Goal: Task Accomplishment & Management: Use online tool/utility

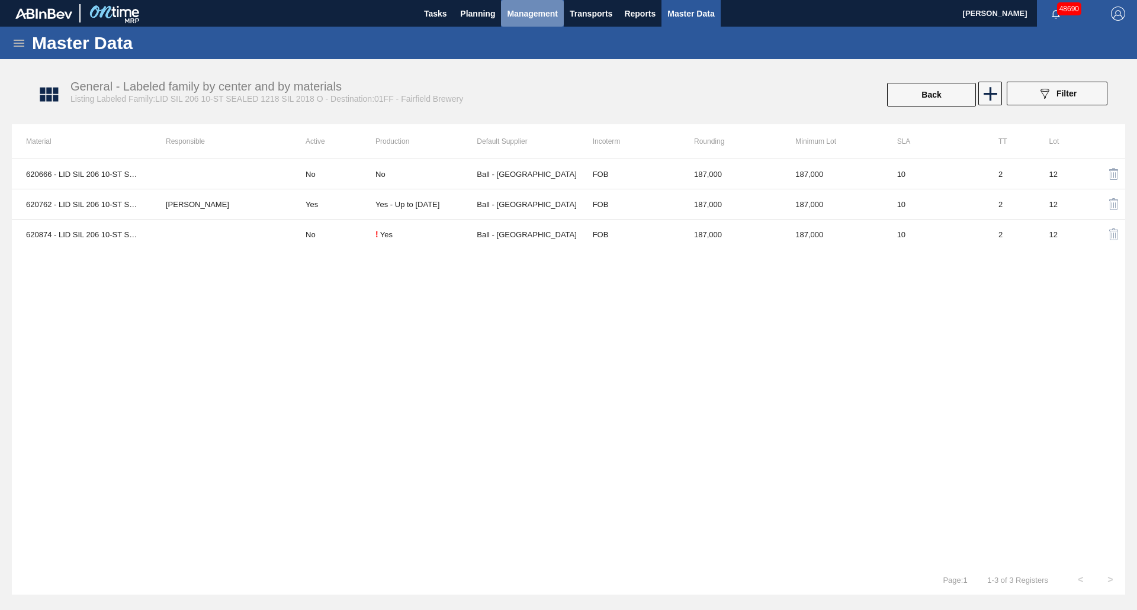
click at [558, 16] on button "Management" at bounding box center [532, 13] width 63 height 27
click at [523, 61] on li "Critical Items" at bounding box center [532, 59] width 81 height 19
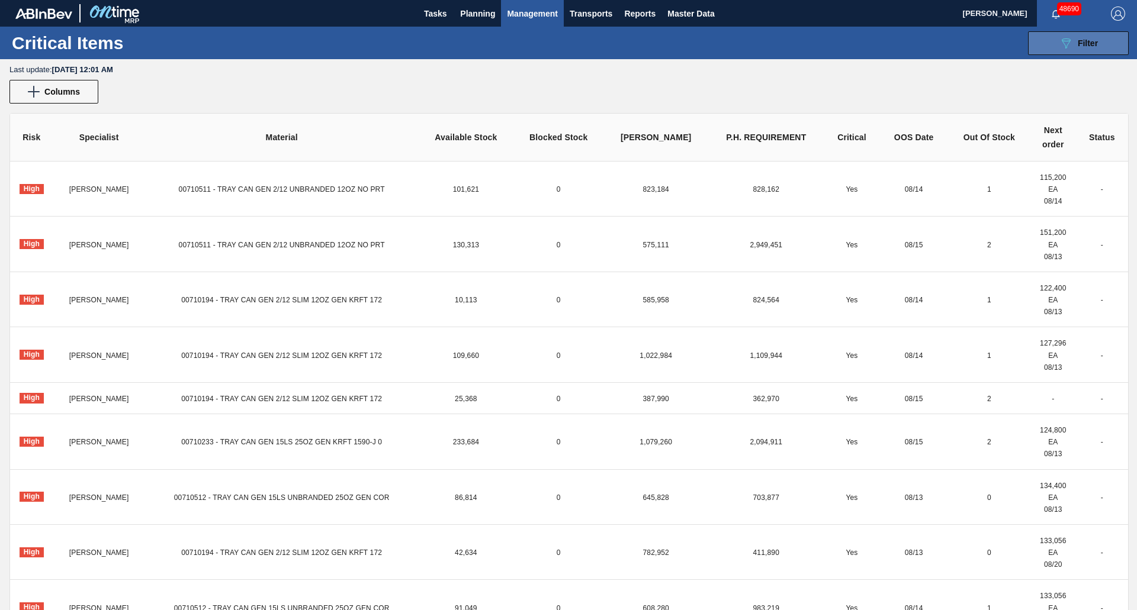
click at [1047, 48] on button "089F7B8B-B2A5-4AFE-B5C0-19BA573D28AC Filter" at bounding box center [1078, 43] width 101 height 24
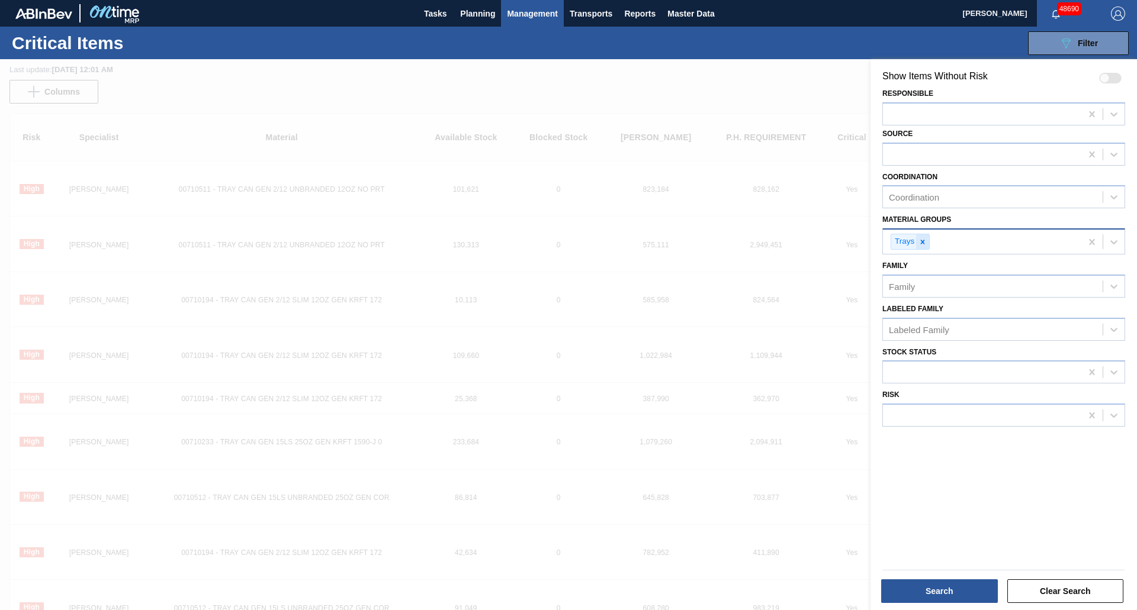
click at [922, 242] on icon at bounding box center [922, 242] width 4 height 4
click at [916, 152] on div at bounding box center [982, 154] width 198 height 17
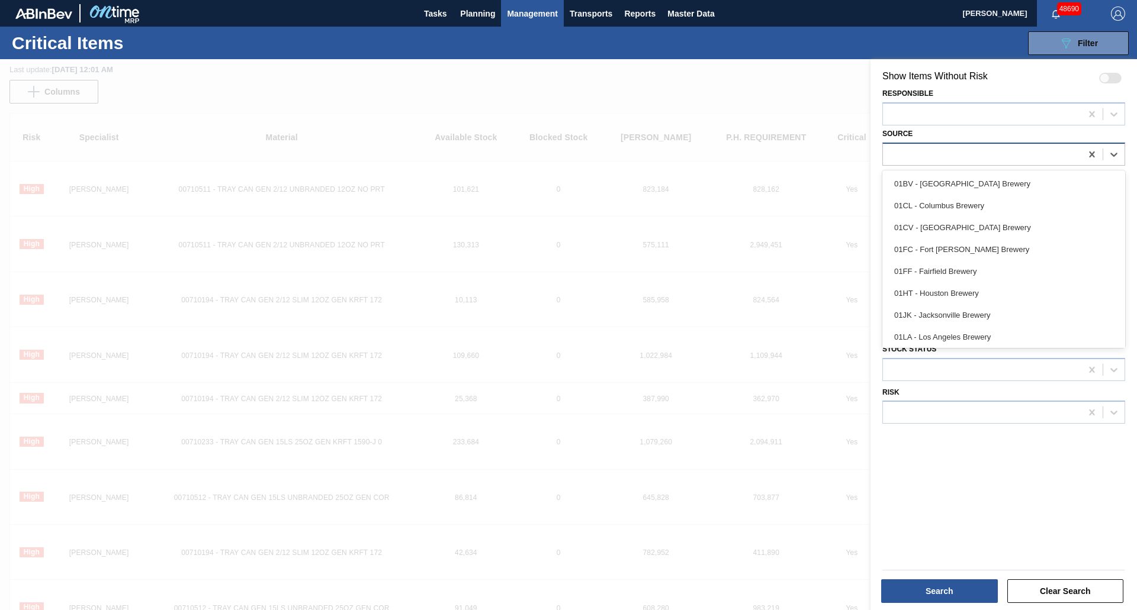
click at [916, 152] on div at bounding box center [982, 154] width 198 height 17
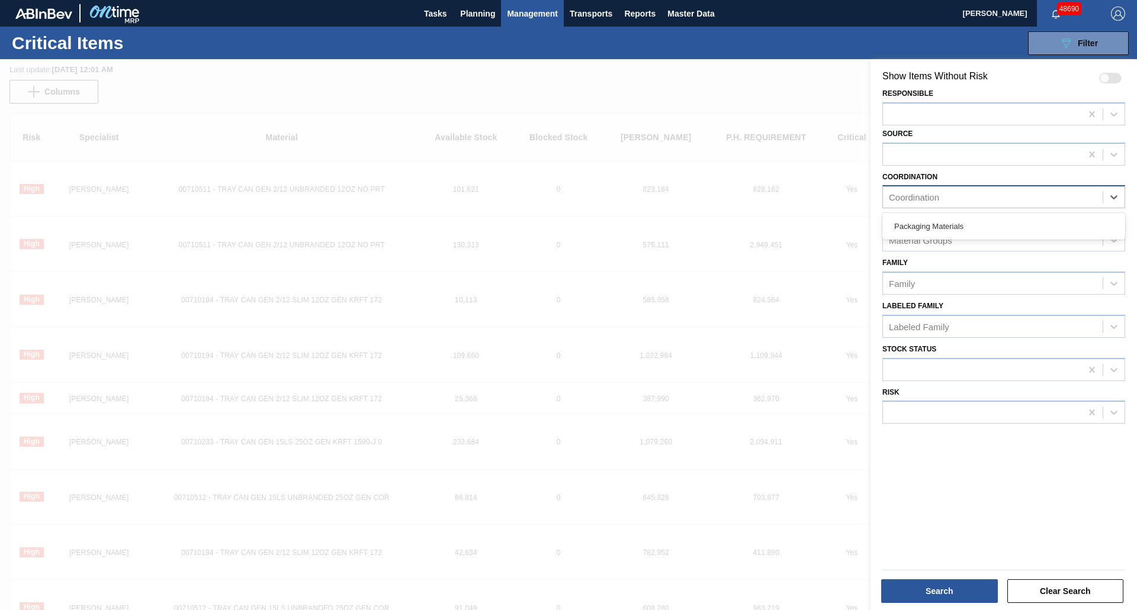
click at [918, 194] on div "Coordination" at bounding box center [913, 197] width 50 height 10
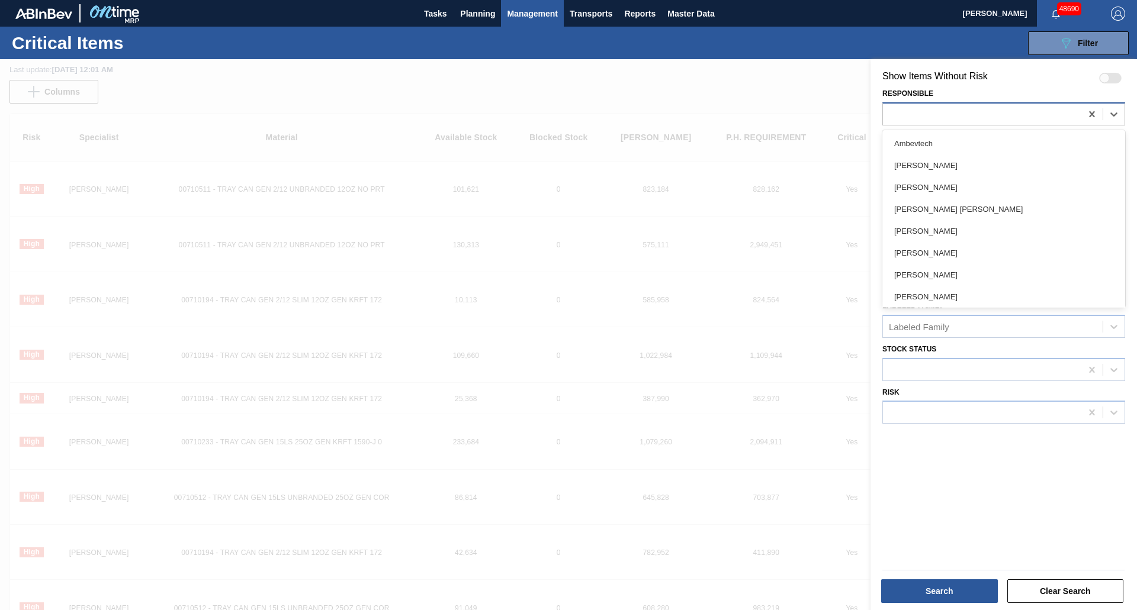
click at [928, 113] on div at bounding box center [982, 113] width 198 height 17
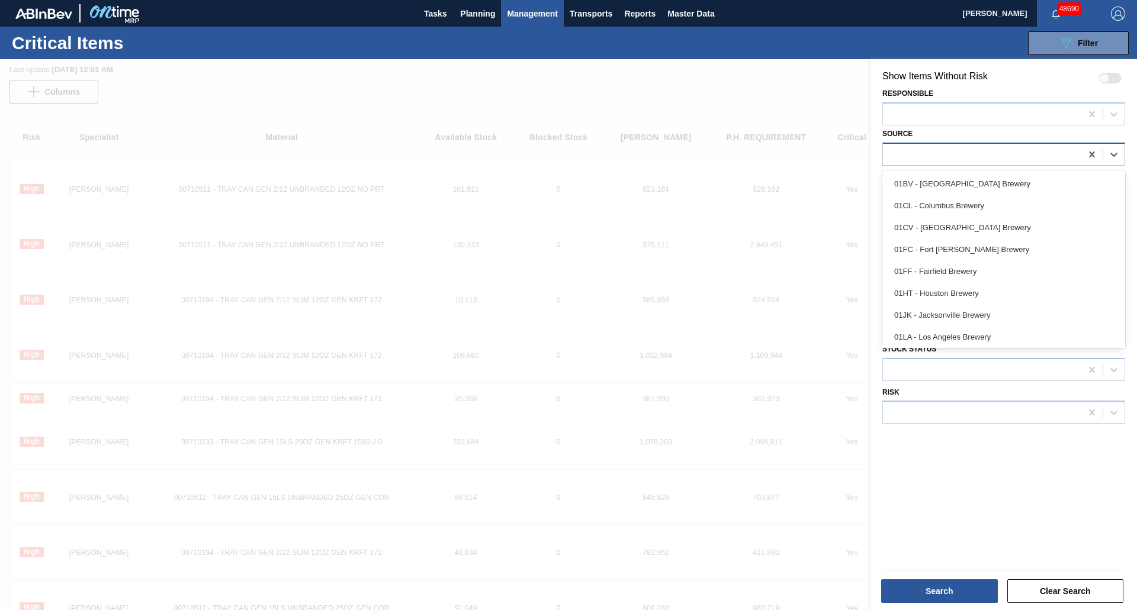
click at [923, 159] on div at bounding box center [982, 154] width 198 height 17
click at [935, 188] on div "01BV - [GEOGRAPHIC_DATA] Brewery" at bounding box center [1003, 184] width 243 height 22
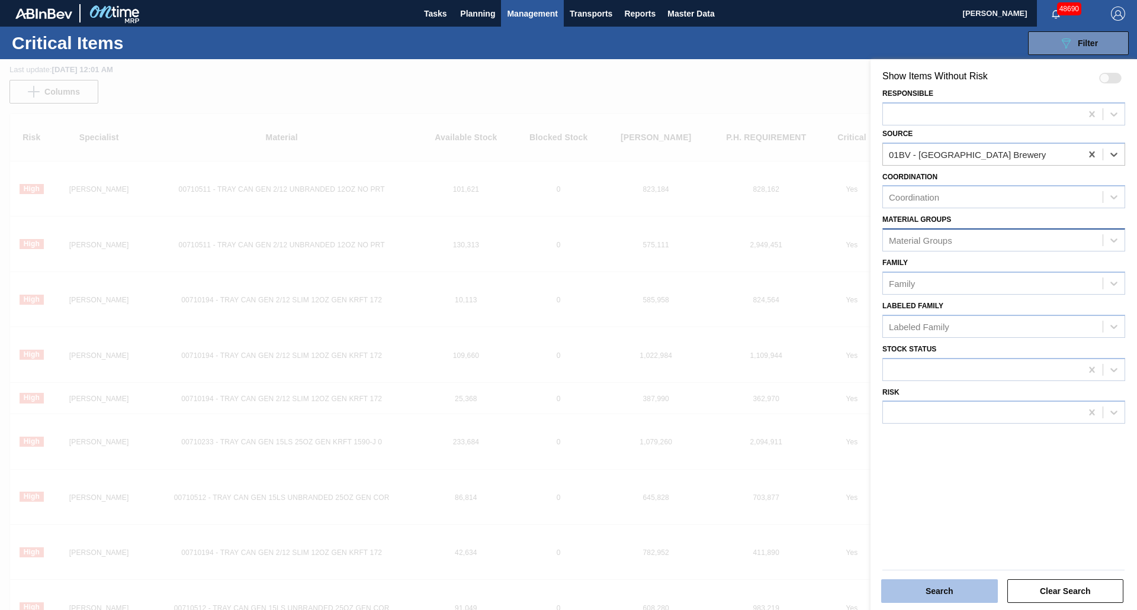
click at [965, 590] on button "Search" at bounding box center [939, 592] width 117 height 24
